Goal: Transaction & Acquisition: Subscribe to service/newsletter

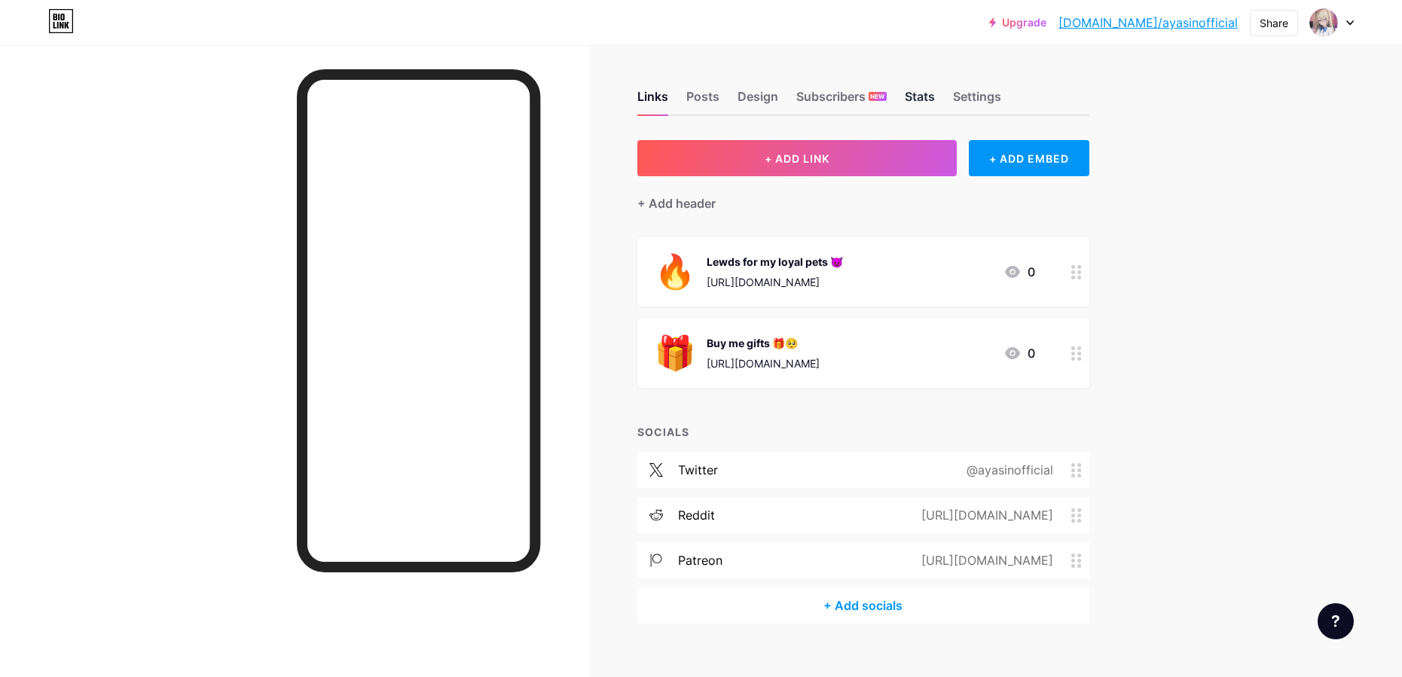
click at [923, 100] on div "Stats" at bounding box center [920, 100] width 30 height 27
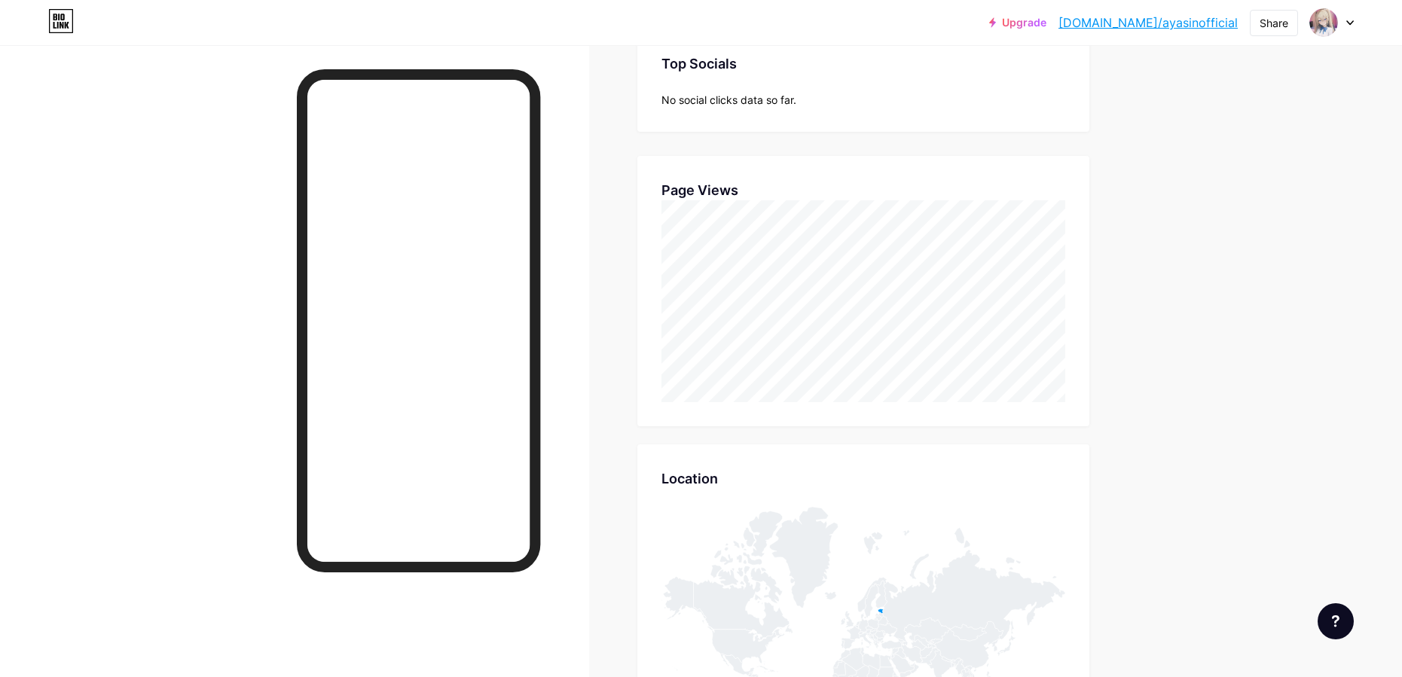
scroll to position [542, 0]
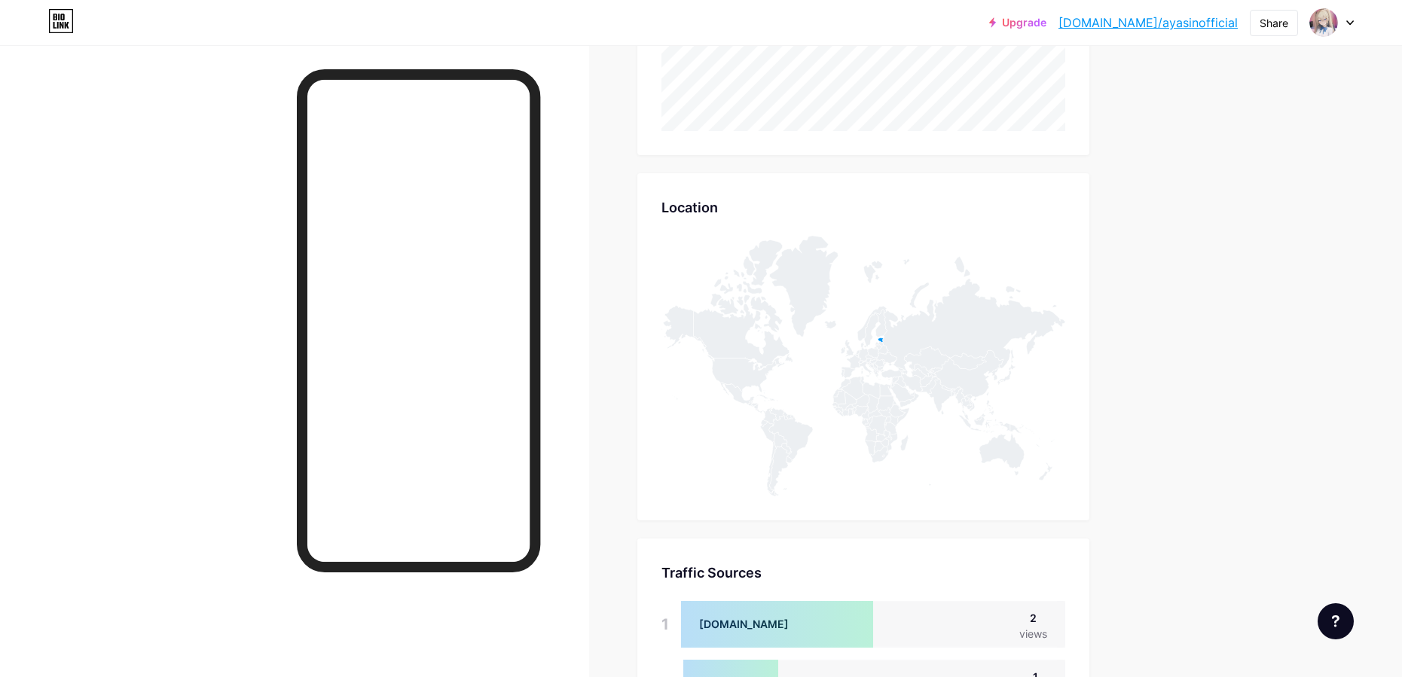
click at [1217, 275] on div "Upgrade [DOMAIN_NAME]/ayasin... [DOMAIN_NAME]/ayasinofficial Share Switch accou…" at bounding box center [701, 161] width 1402 height 1407
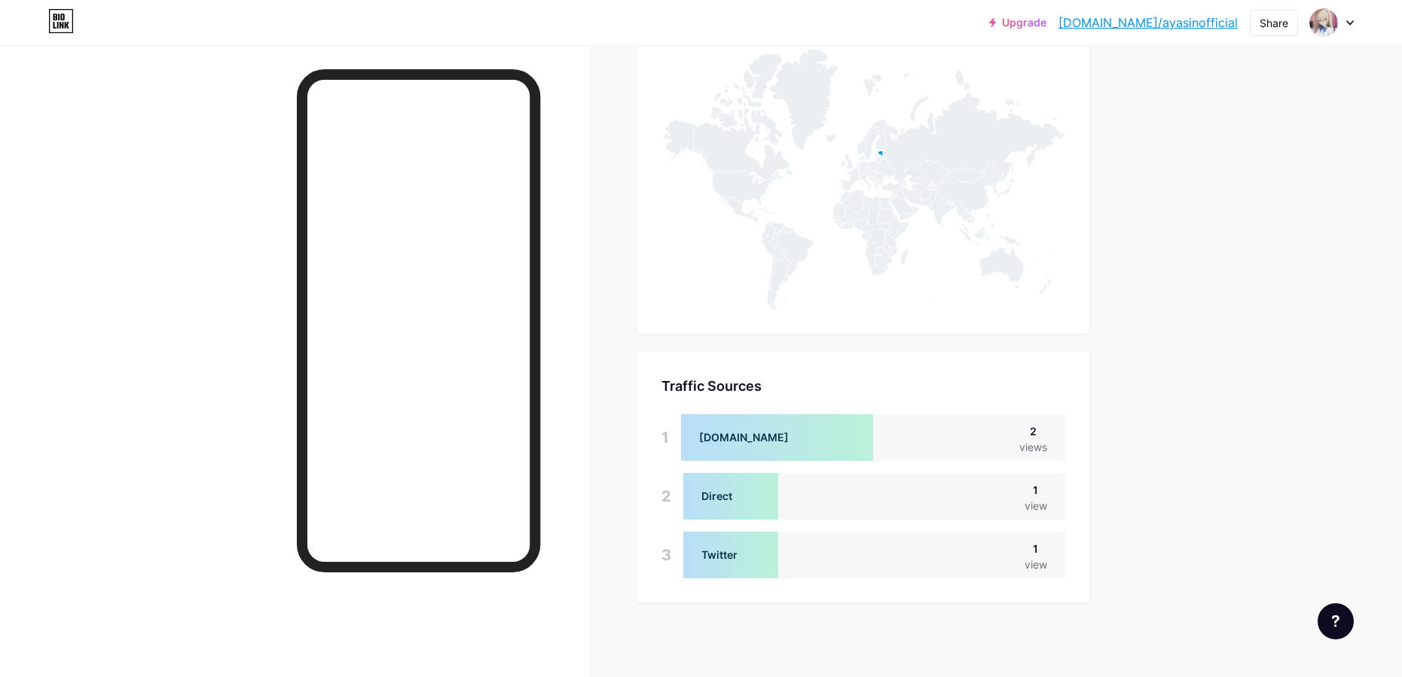
scroll to position [730, 0]
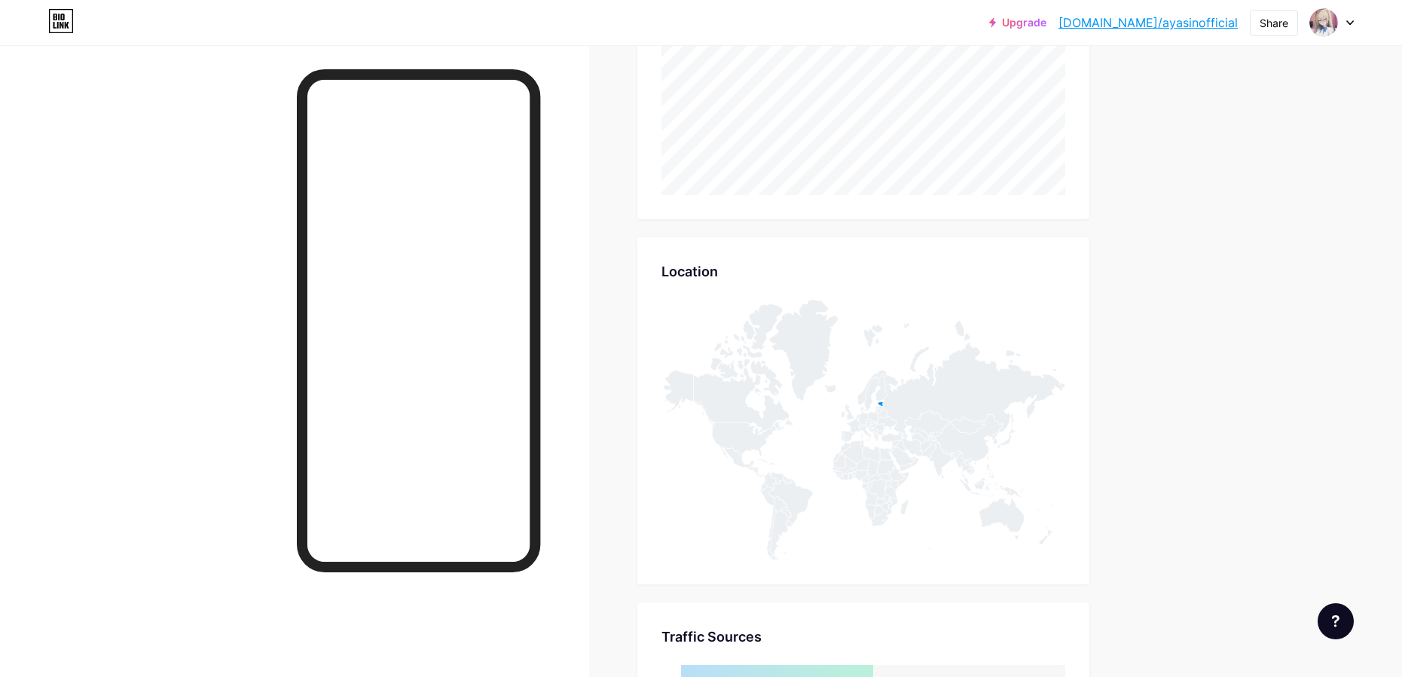
scroll to position [0, 0]
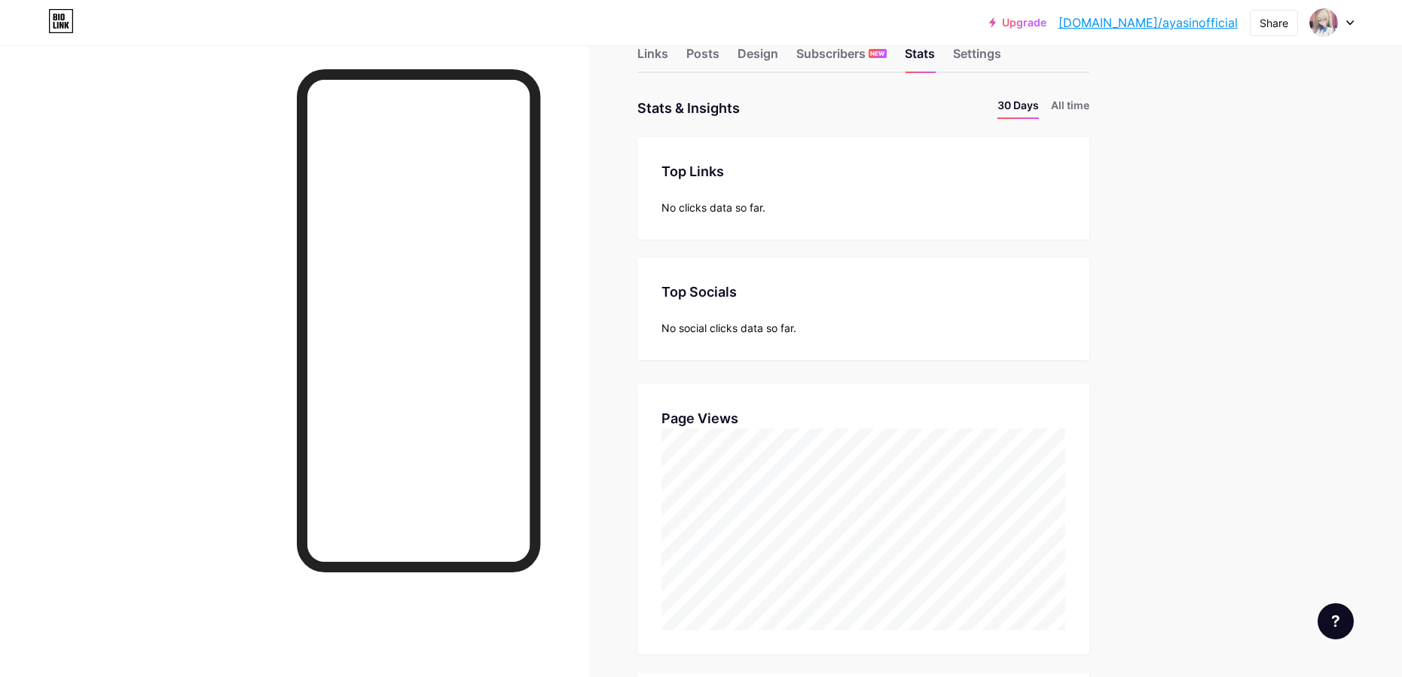
scroll to position [730, 0]
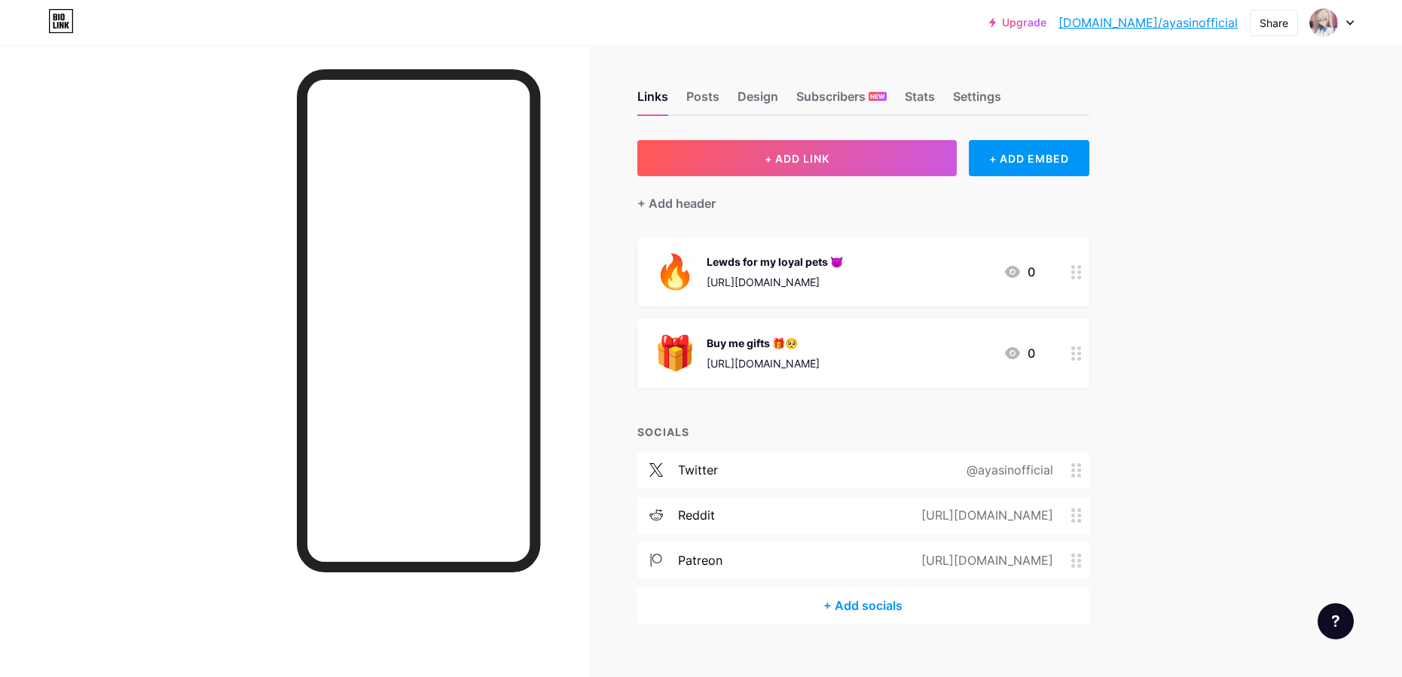
click at [1226, 264] on div "Upgrade [DOMAIN_NAME]/ayasin... [DOMAIN_NAME]/ayasinofficial Share Switch accou…" at bounding box center [701, 349] width 1402 height 699
click at [1224, 311] on div "Upgrade bio.link/ayasin... bio.link/ayasinofficial Share Switch accounts ayasin…" at bounding box center [701, 349] width 1402 height 699
